Goal: Information Seeking & Learning: Learn about a topic

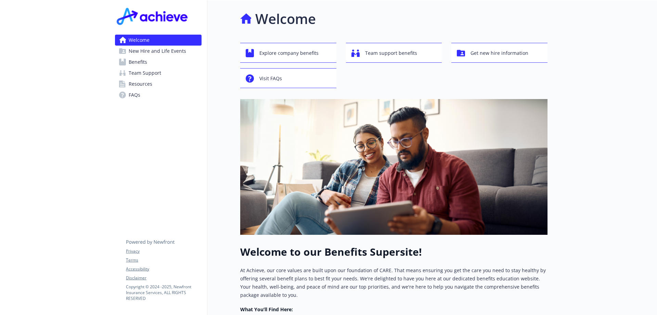
click at [173, 75] on link "Team Support" at bounding box center [158, 72] width 87 height 11
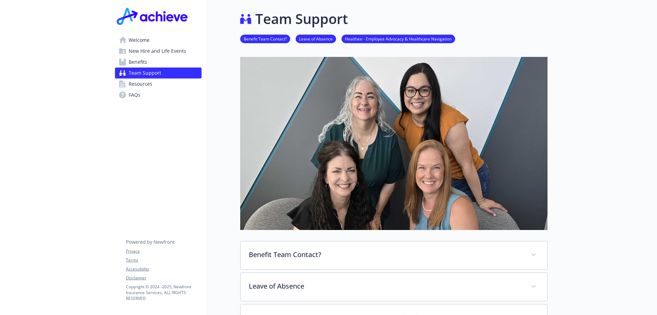
click at [164, 84] on link "Resources" at bounding box center [158, 83] width 87 height 11
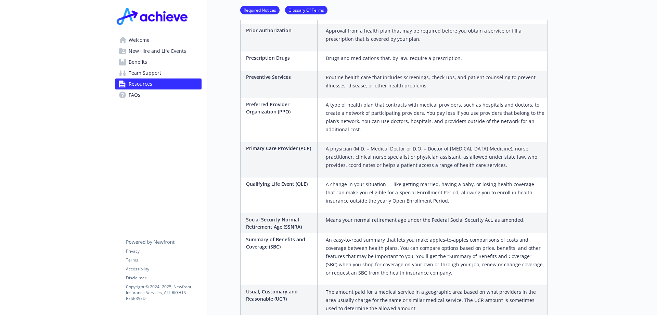
scroll to position [1244, 0]
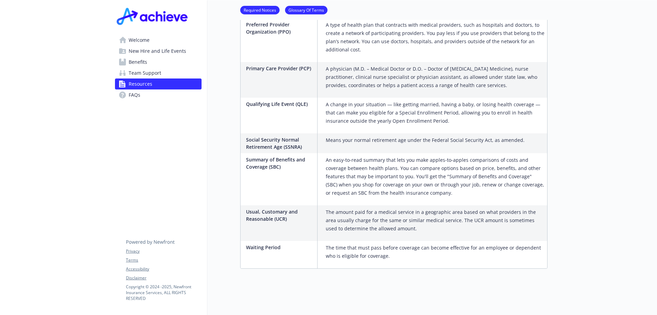
click at [138, 37] on span "Welcome" at bounding box center [139, 40] width 21 height 11
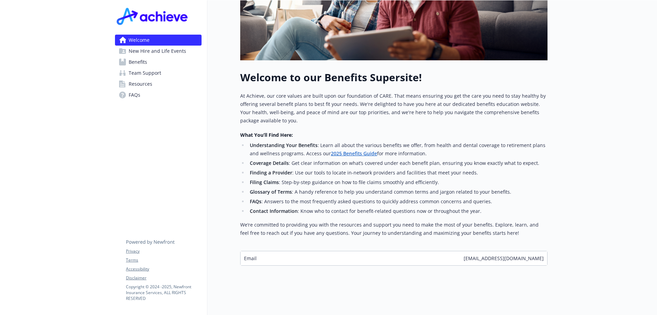
click at [139, 50] on span "New Hire and Life Events" at bounding box center [158, 51] width 58 height 11
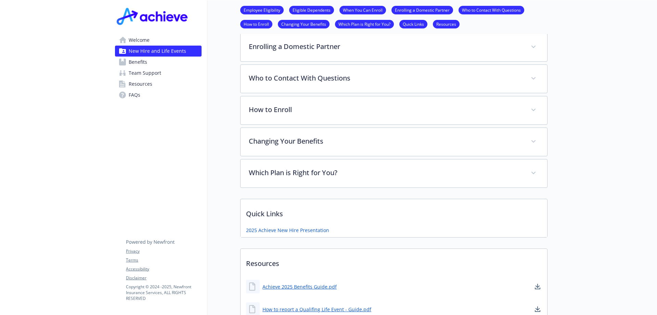
scroll to position [421, 0]
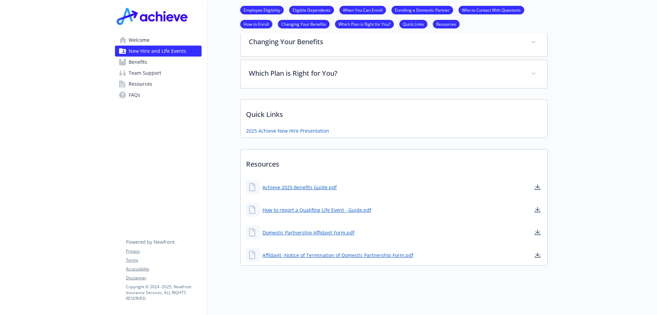
click at [150, 61] on link "Benefits" at bounding box center [158, 61] width 87 height 11
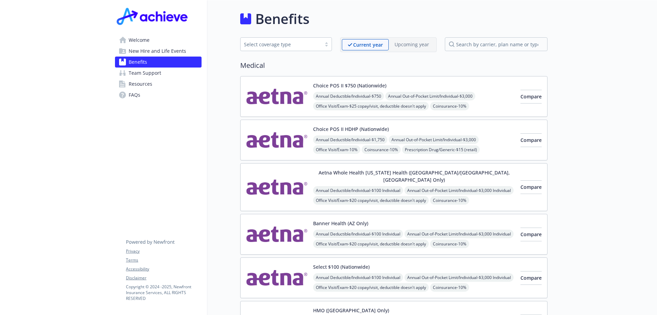
click at [293, 42] on div "Select coverage type" at bounding box center [281, 44] width 74 height 7
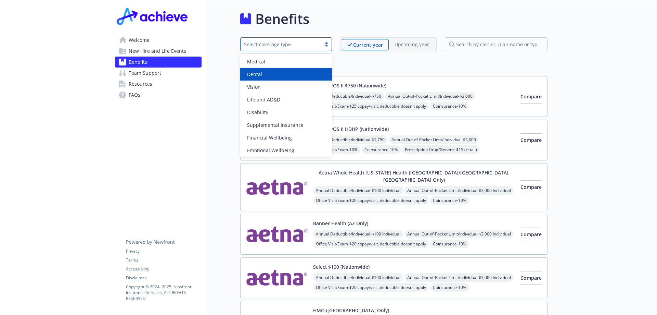
click at [141, 83] on span "Resources" at bounding box center [141, 83] width 24 height 11
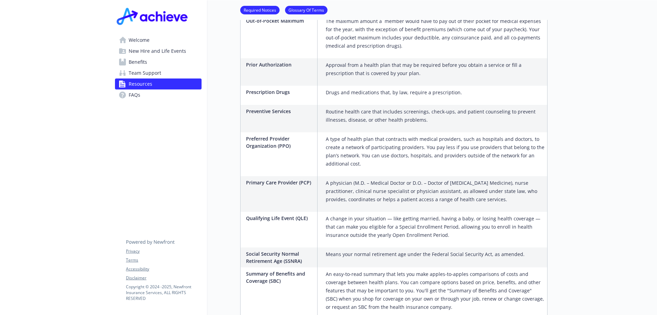
scroll to position [1244, 0]
